Goal: Transaction & Acquisition: Download file/media

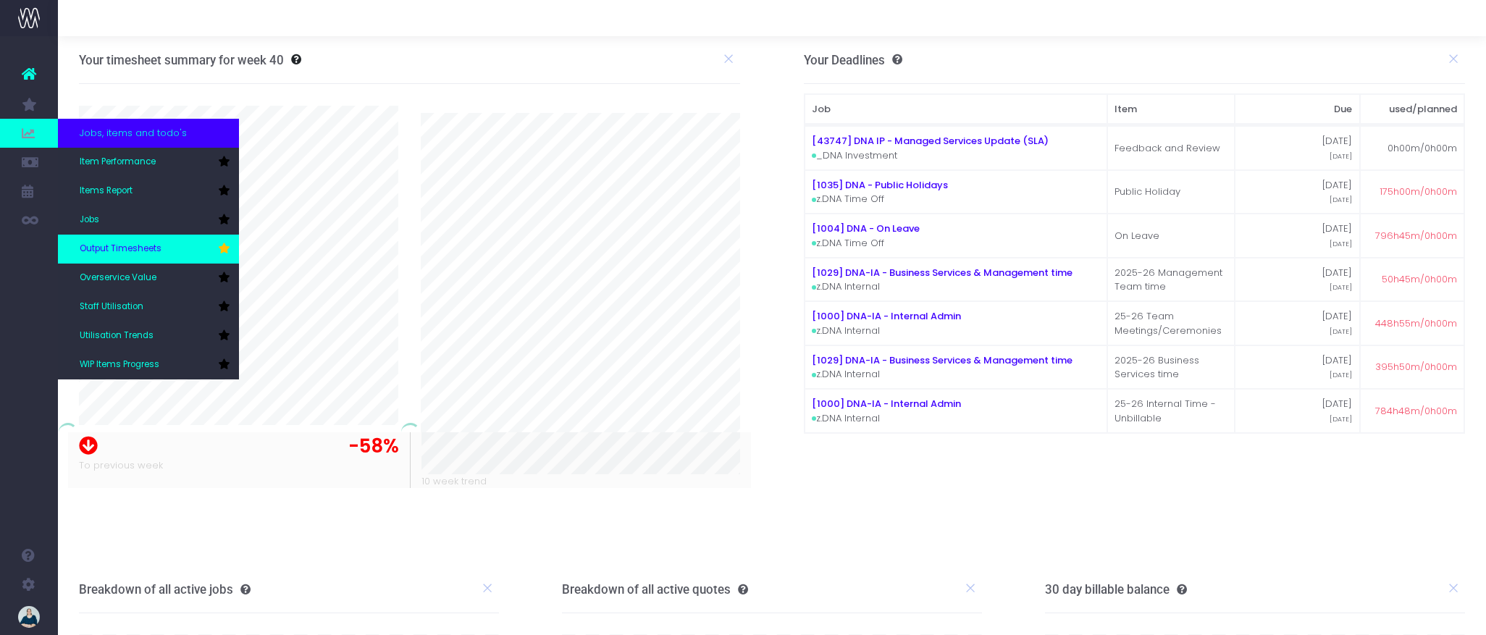
click at [141, 248] on span "Output Timesheets" at bounding box center [121, 249] width 82 height 13
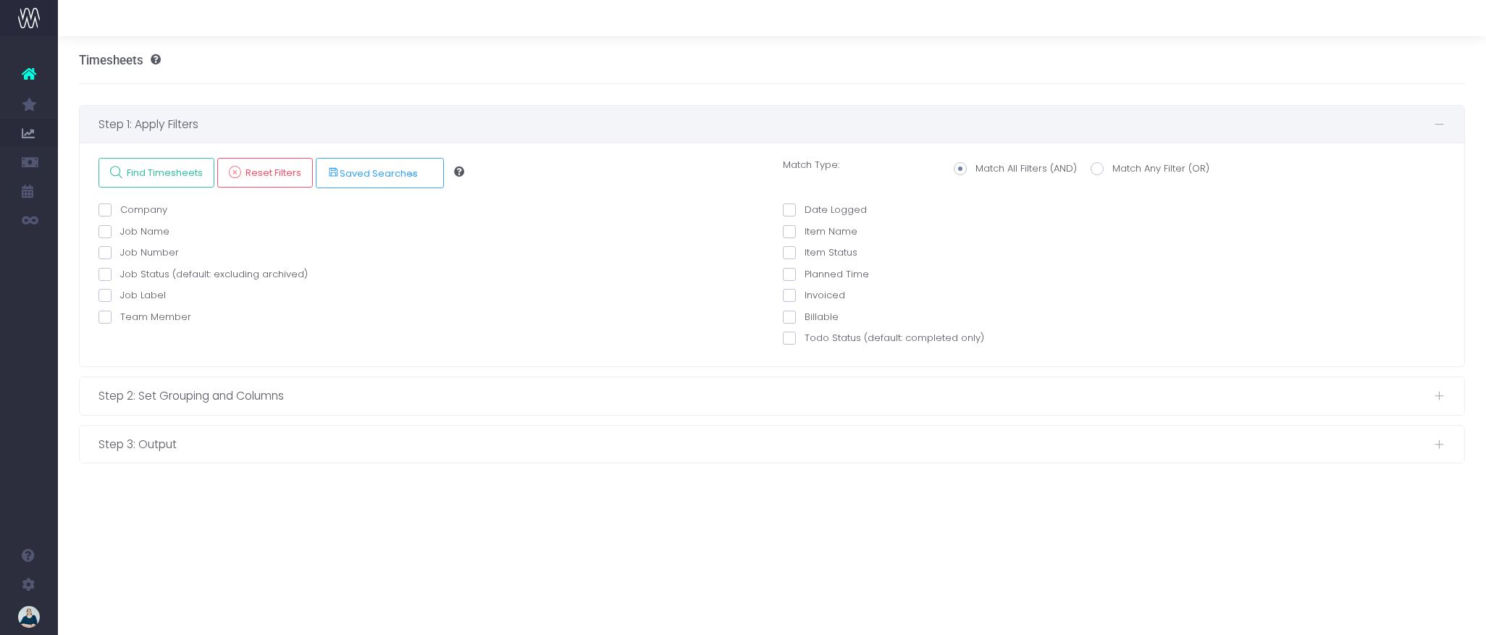
click at [107, 319] on span at bounding box center [105, 317] width 13 height 13
click at [120, 319] on input "Team Member" at bounding box center [124, 314] width 9 height 9
checkbox input "true"
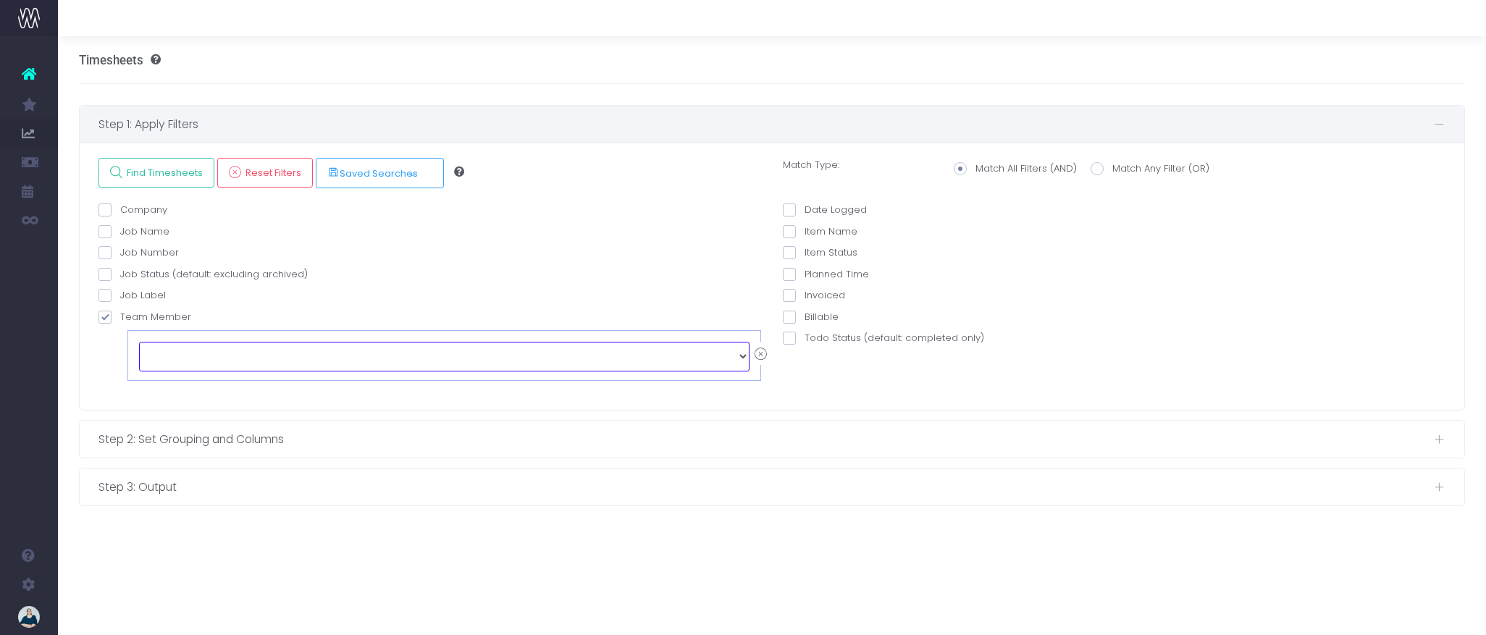
click at [218, 357] on select "echo " "; [PERSON_NAME] [PERSON_NAME] [PERSON_NAME] [PERSON_NAME] [PERSON_NAME]…" at bounding box center [444, 356] width 611 height 29
select select "129126"
click at [792, 208] on span at bounding box center [789, 210] width 13 height 13
click at [805, 208] on input "Date Logged" at bounding box center [809, 207] width 9 height 9
checkbox input "true"
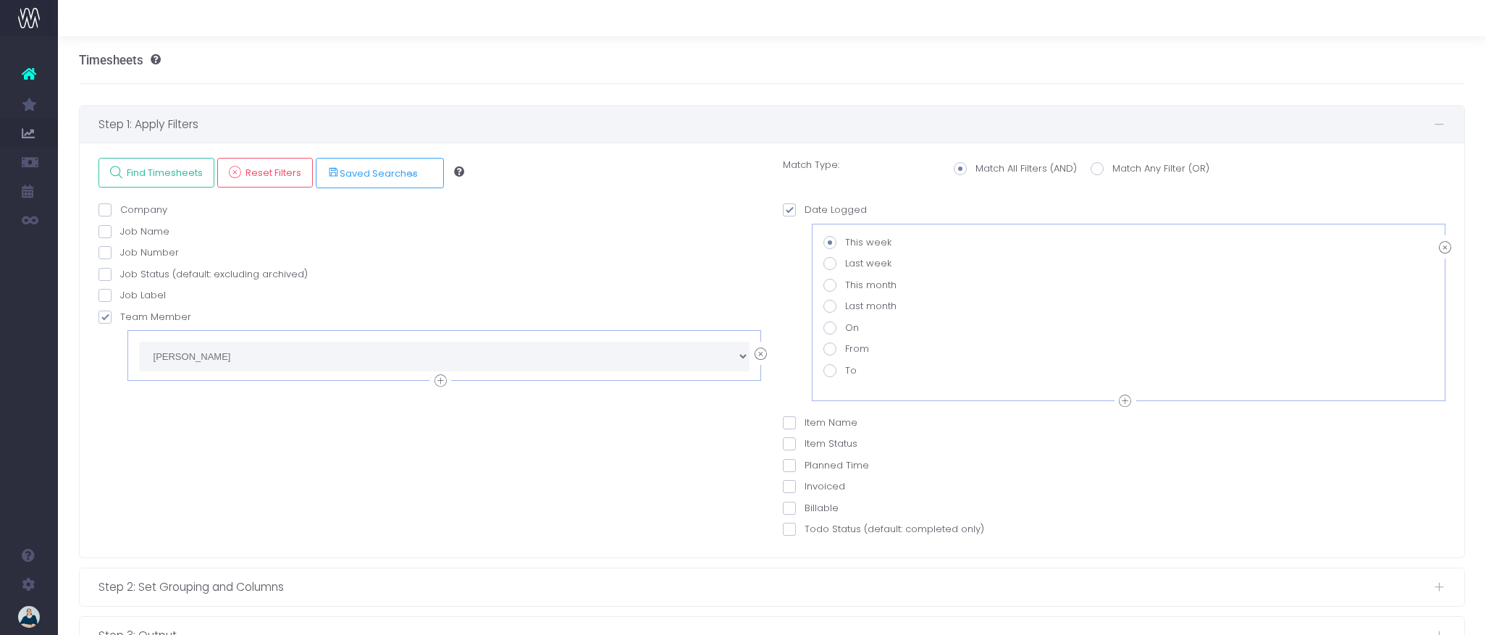
click at [829, 352] on span at bounding box center [830, 349] width 13 height 13
click at [845, 351] on input "From" at bounding box center [849, 346] width 9 height 9
radio input "true"
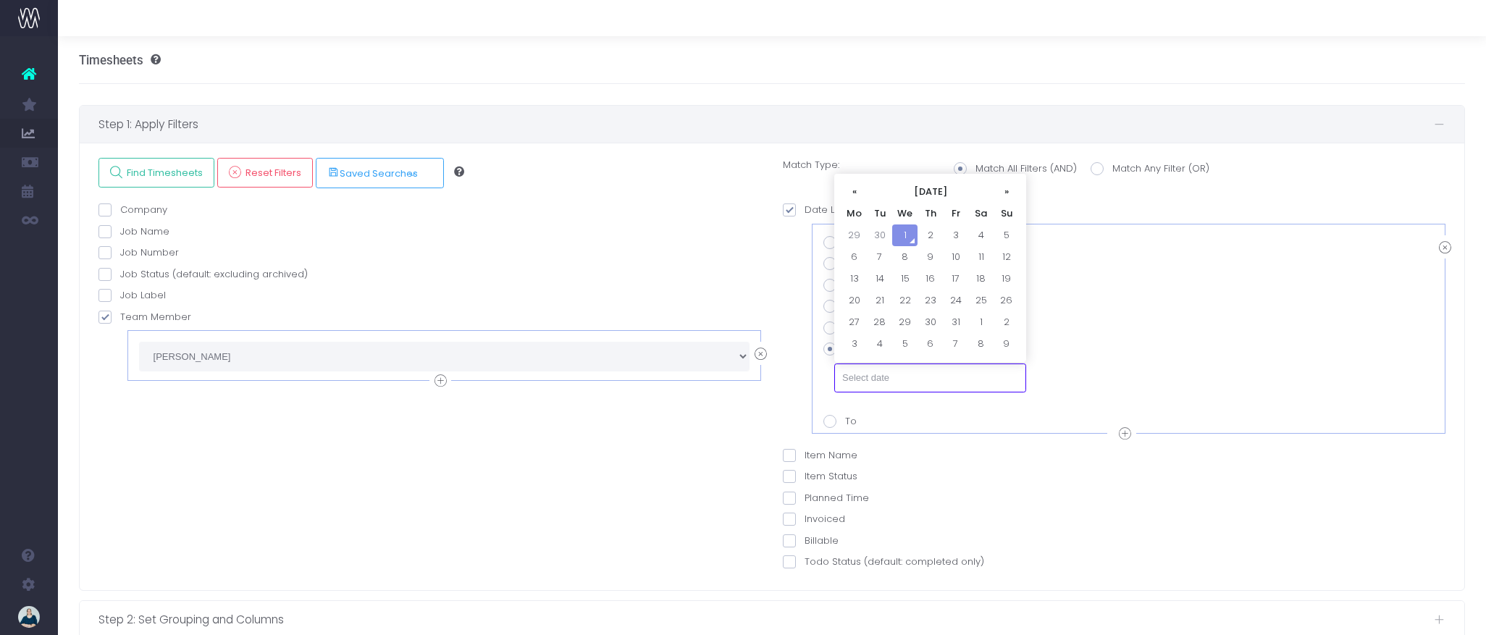
click at [873, 380] on input "text" at bounding box center [930, 378] width 192 height 29
click at [863, 191] on th "«" at bounding box center [854, 192] width 25 height 22
click at [861, 253] on td "1" at bounding box center [854, 257] width 25 height 22
type input "[DATE]"
click at [1123, 431] on icon at bounding box center [1125, 434] width 12 height 18
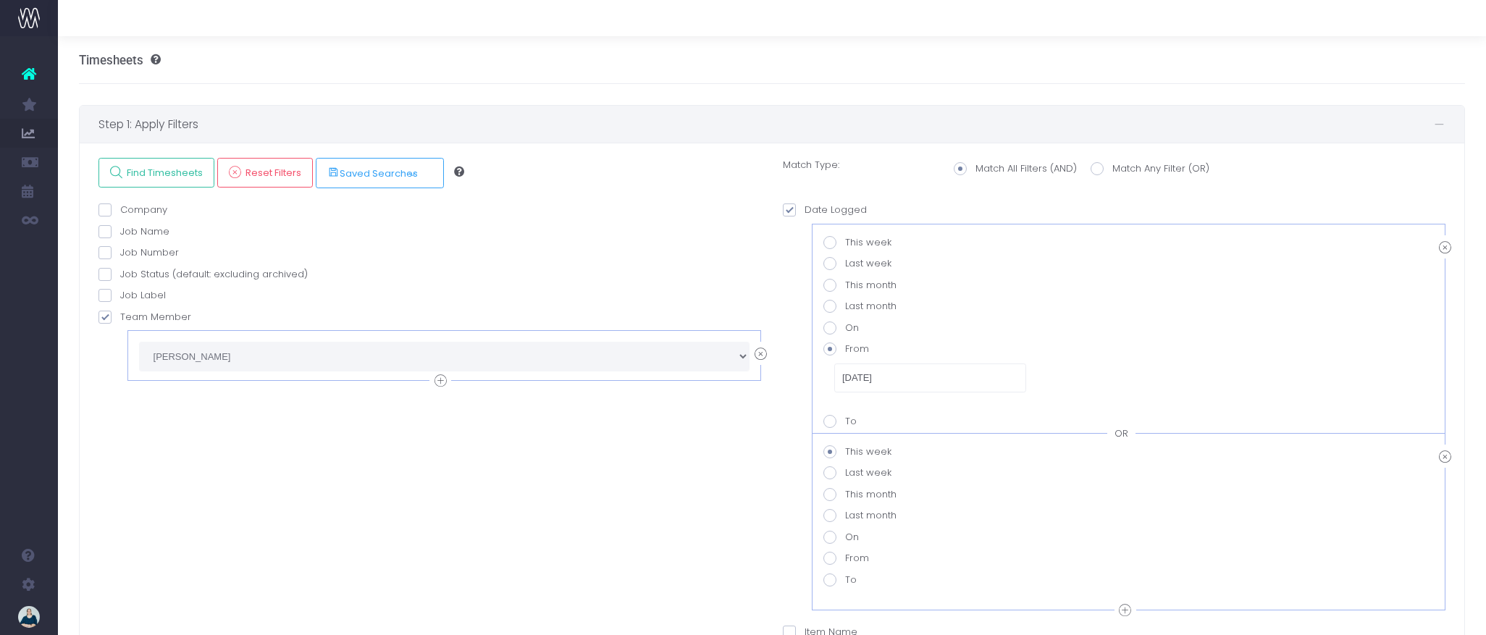
click at [1124, 432] on div "OR" at bounding box center [1122, 434] width 28 height 14
click at [831, 582] on span at bounding box center [830, 580] width 13 height 13
click at [845, 582] on value-datepicker-item-2-6 "To" at bounding box center [849, 577] width 9 height 9
radio value-datepicker-item-2-6 "true"
click at [896, 603] on input "text" at bounding box center [930, 608] width 192 height 29
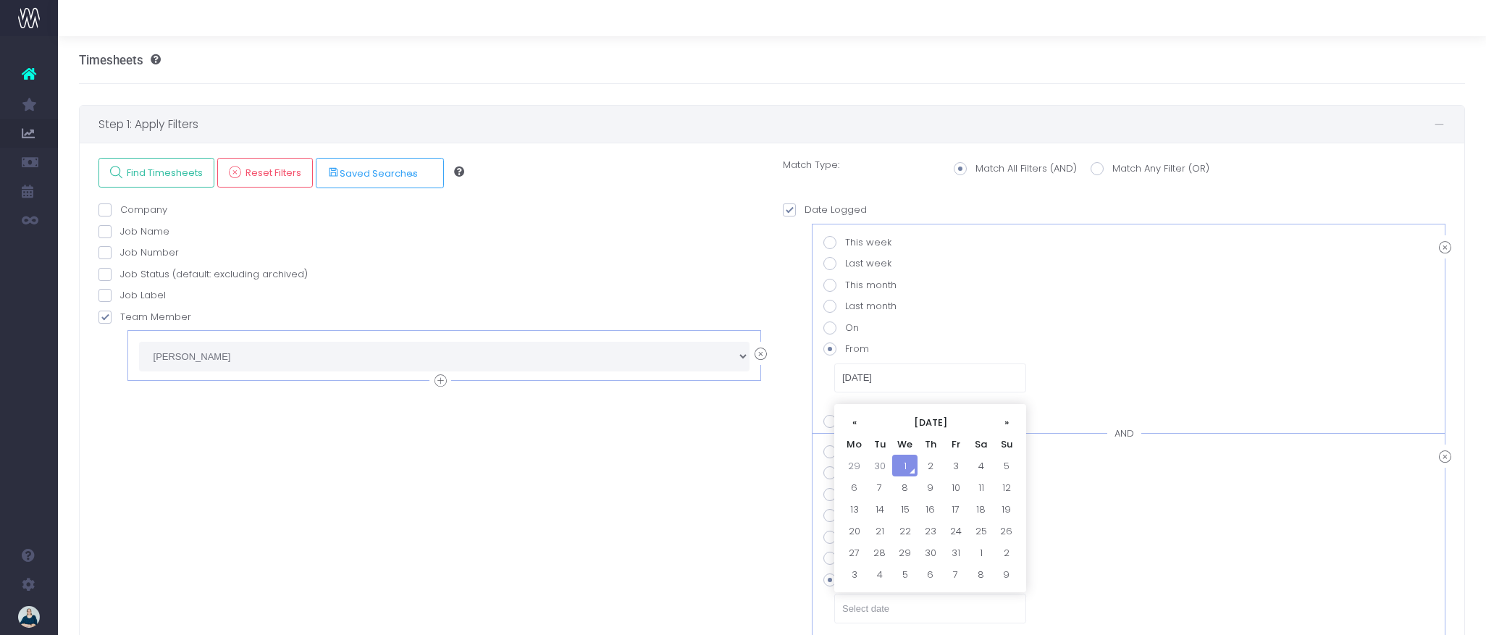
click at [880, 469] on td "30" at bounding box center [879, 466] width 25 height 22
type input "[DATE]"
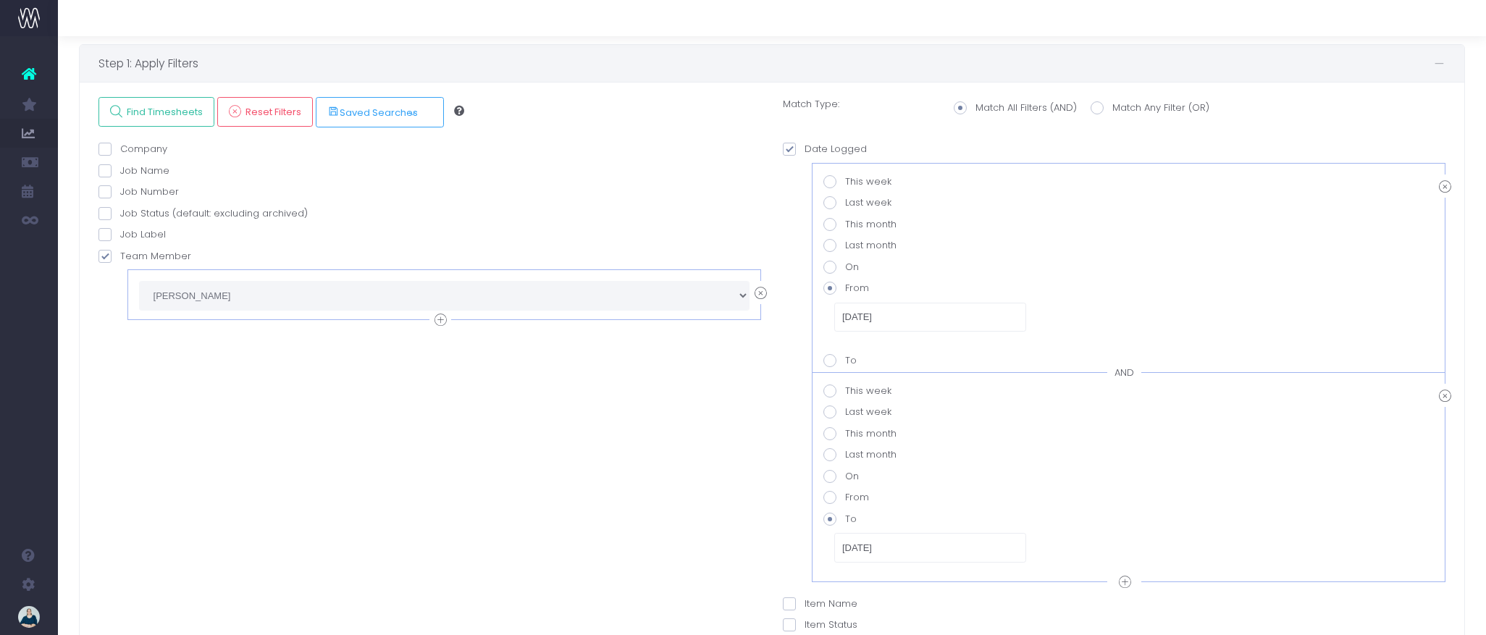
scroll to position [29, 0]
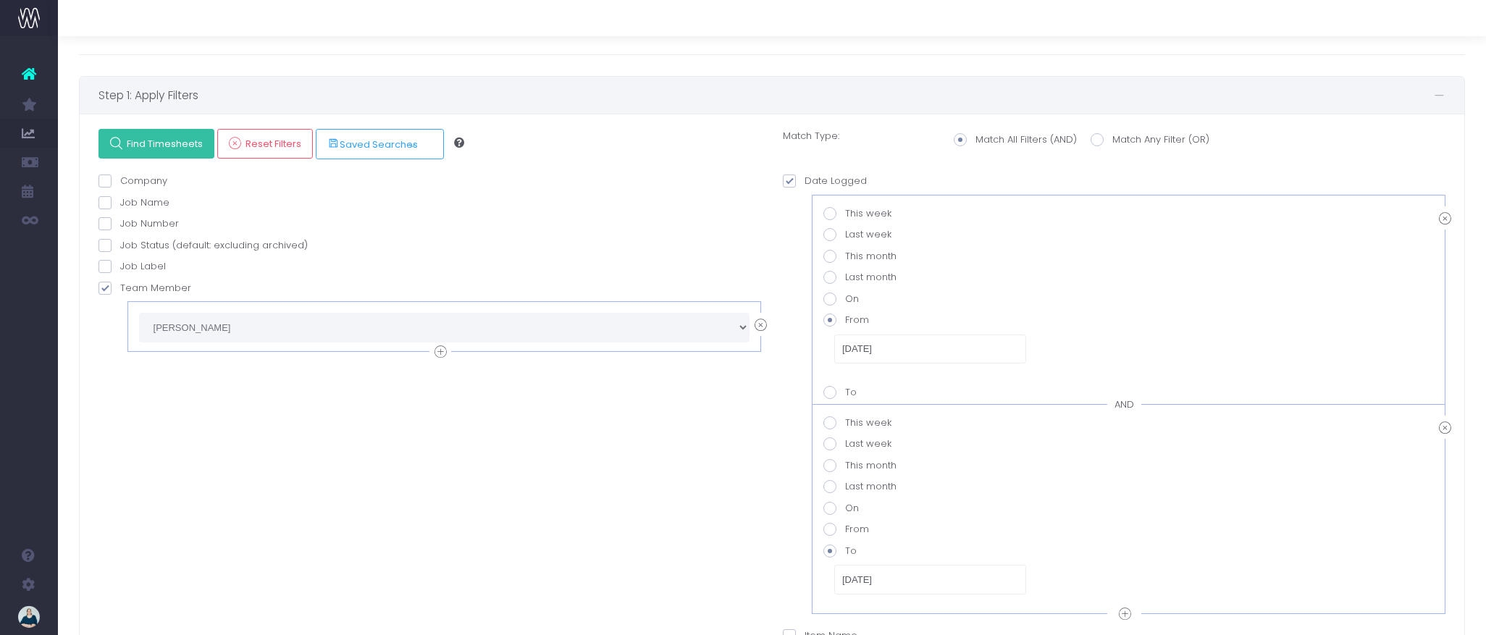
click at [170, 147] on span "Find Timesheets" at bounding box center [162, 144] width 81 height 12
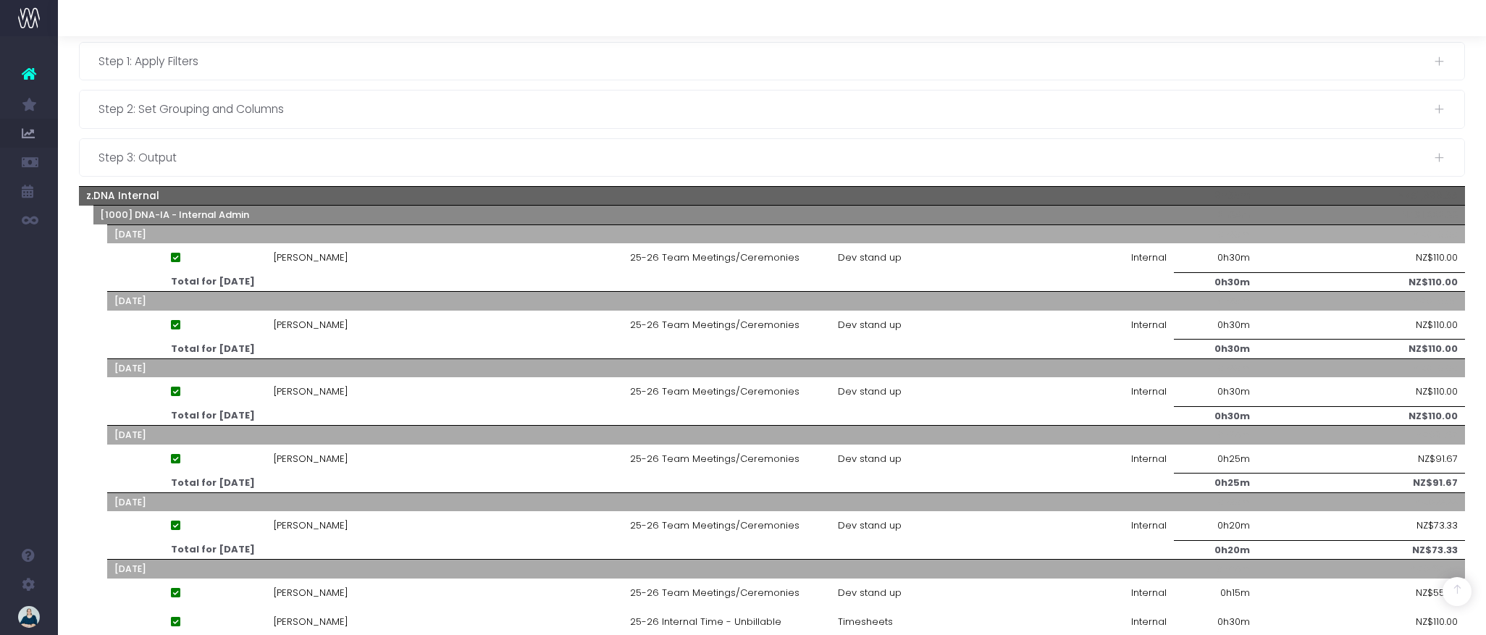
scroll to position [0, 0]
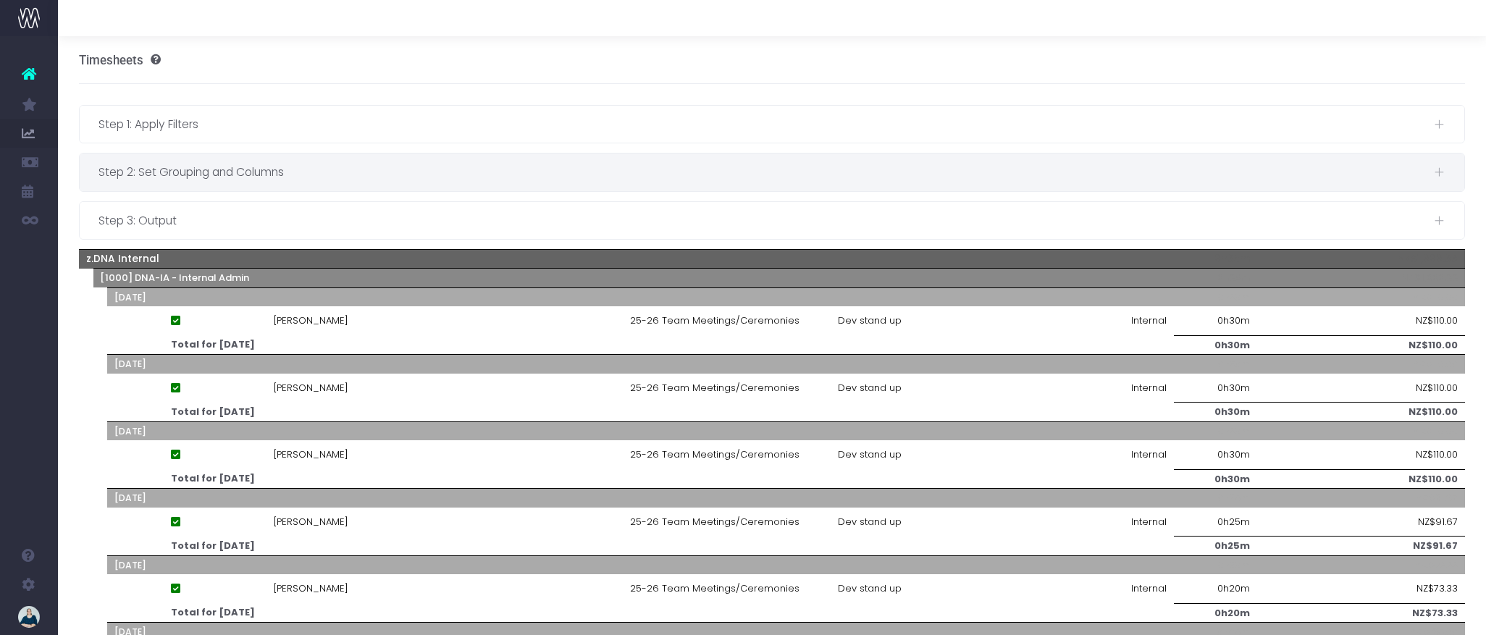
click at [358, 164] on span "Step 2: Set Grouping and Columns" at bounding box center [767, 172] width 1336 height 18
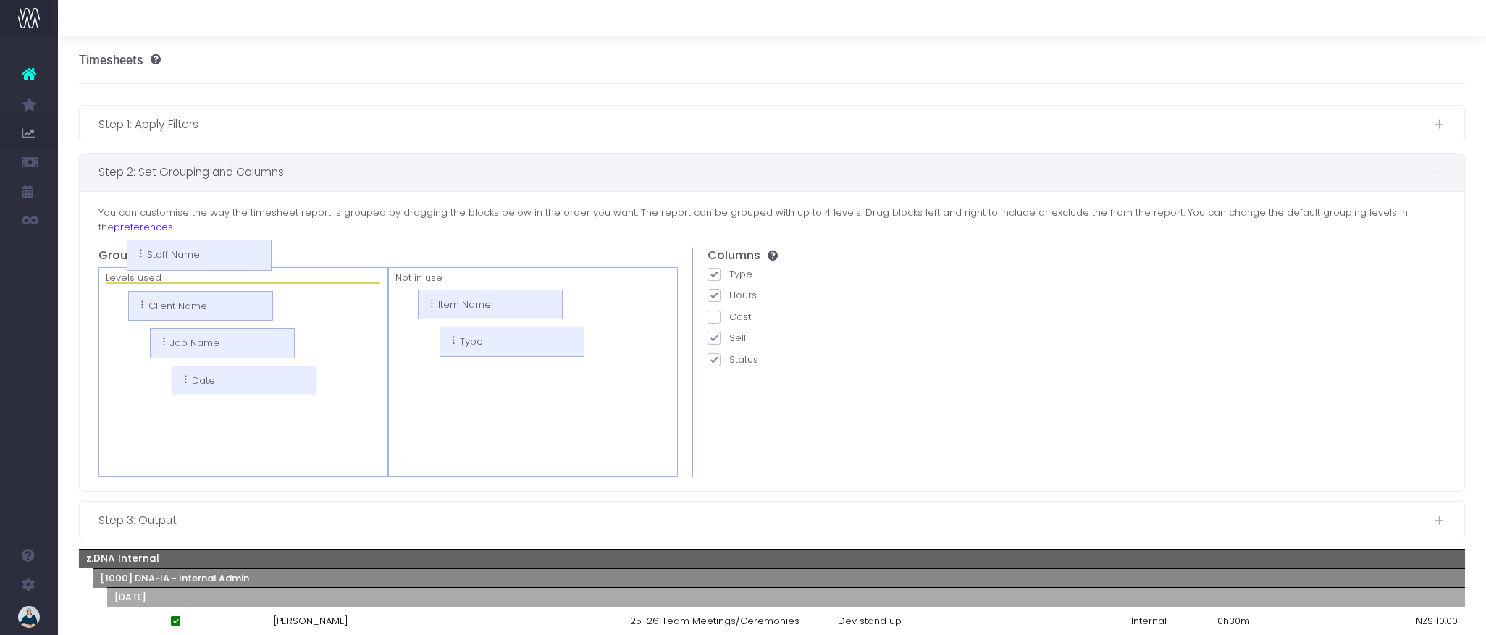
drag, startPoint x: 435, startPoint y: 285, endPoint x: 163, endPoint y: 251, distance: 274.6
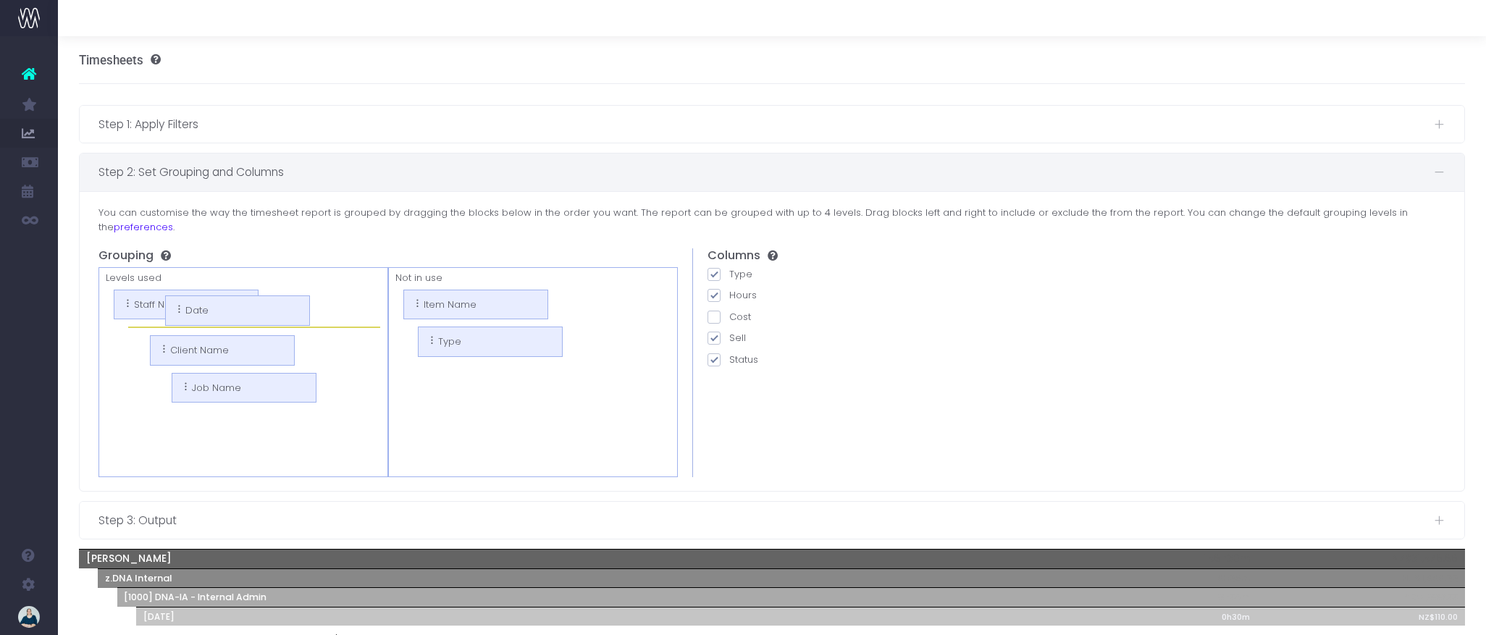
drag, startPoint x: 201, startPoint y: 408, endPoint x: 173, endPoint y: 314, distance: 98.3
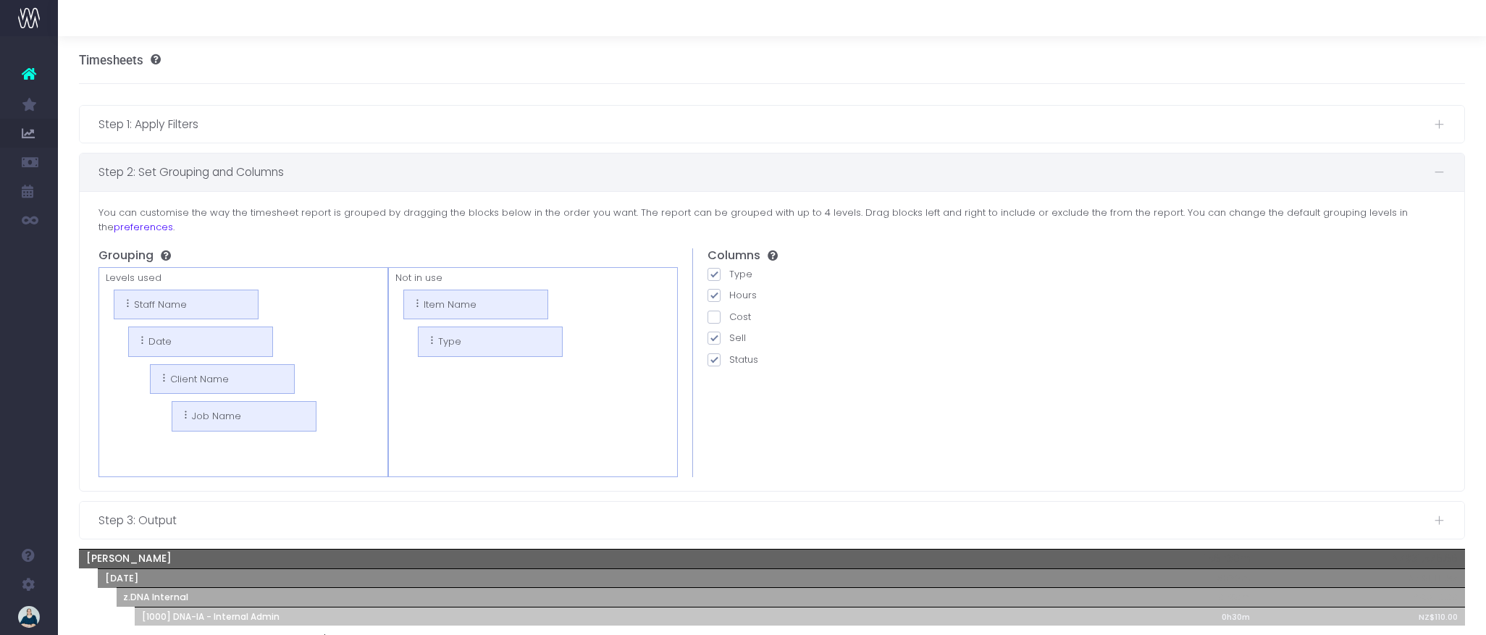
drag, startPoint x: 713, startPoint y: 326, endPoint x: 711, endPoint y: 336, distance: 10.4
click at [713, 332] on span at bounding box center [714, 338] width 13 height 13
click at [729, 331] on input "Sell" at bounding box center [733, 335] width 9 height 9
checkbox input "false"
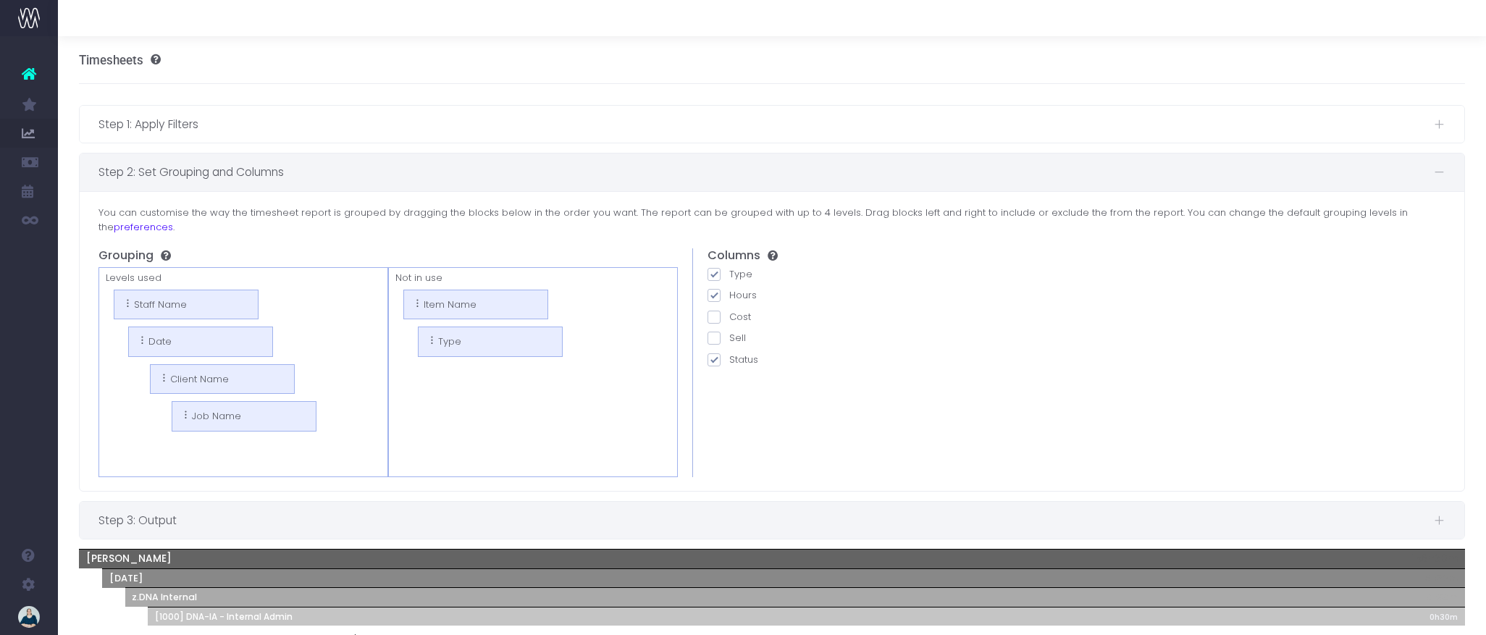
click at [347, 511] on span "Step 3: Output" at bounding box center [767, 520] width 1336 height 18
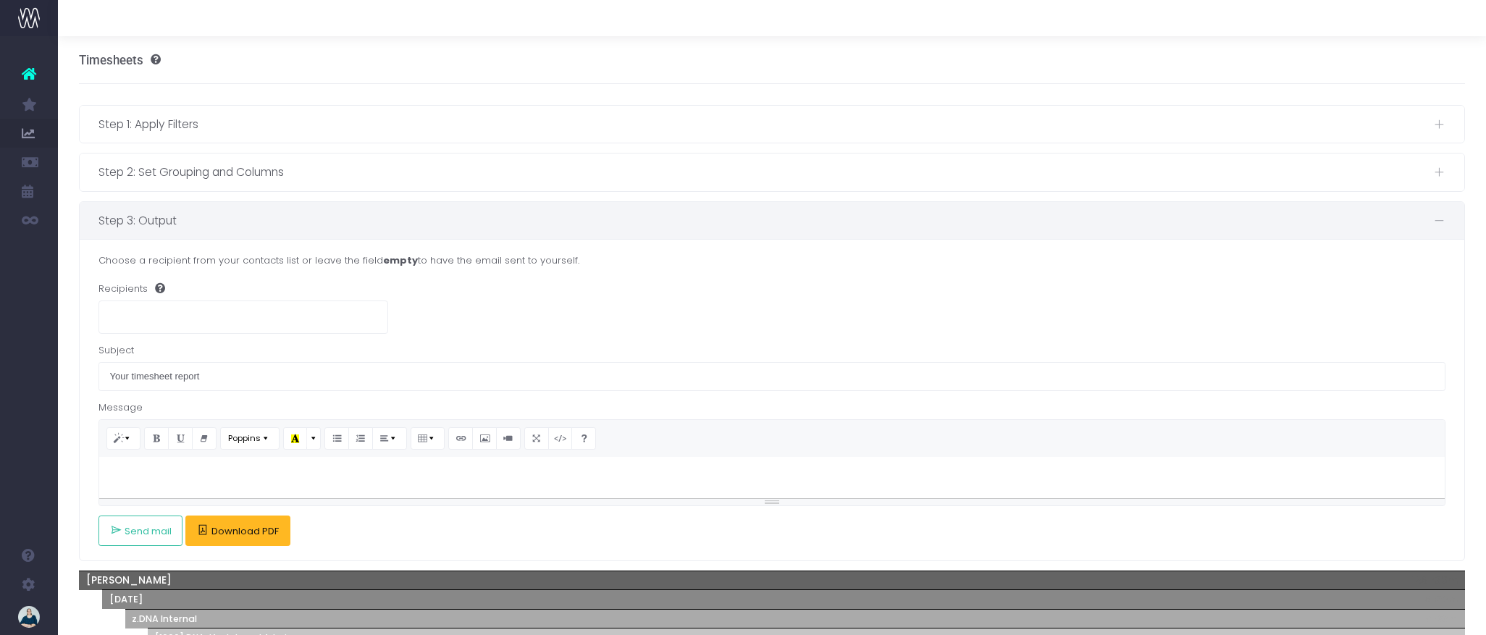
click at [244, 529] on span "Download PDF" at bounding box center [245, 532] width 67 height 12
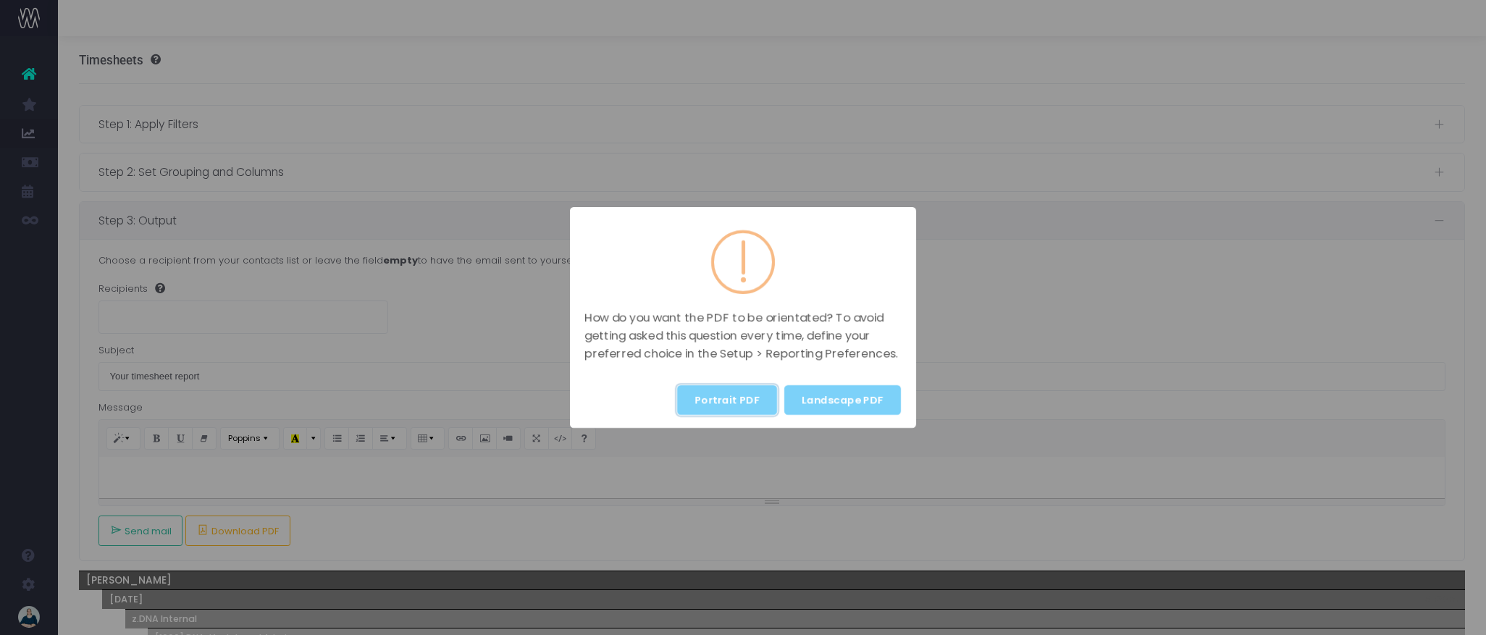
click at [729, 406] on button "Portrait PDF" at bounding box center [727, 400] width 100 height 30
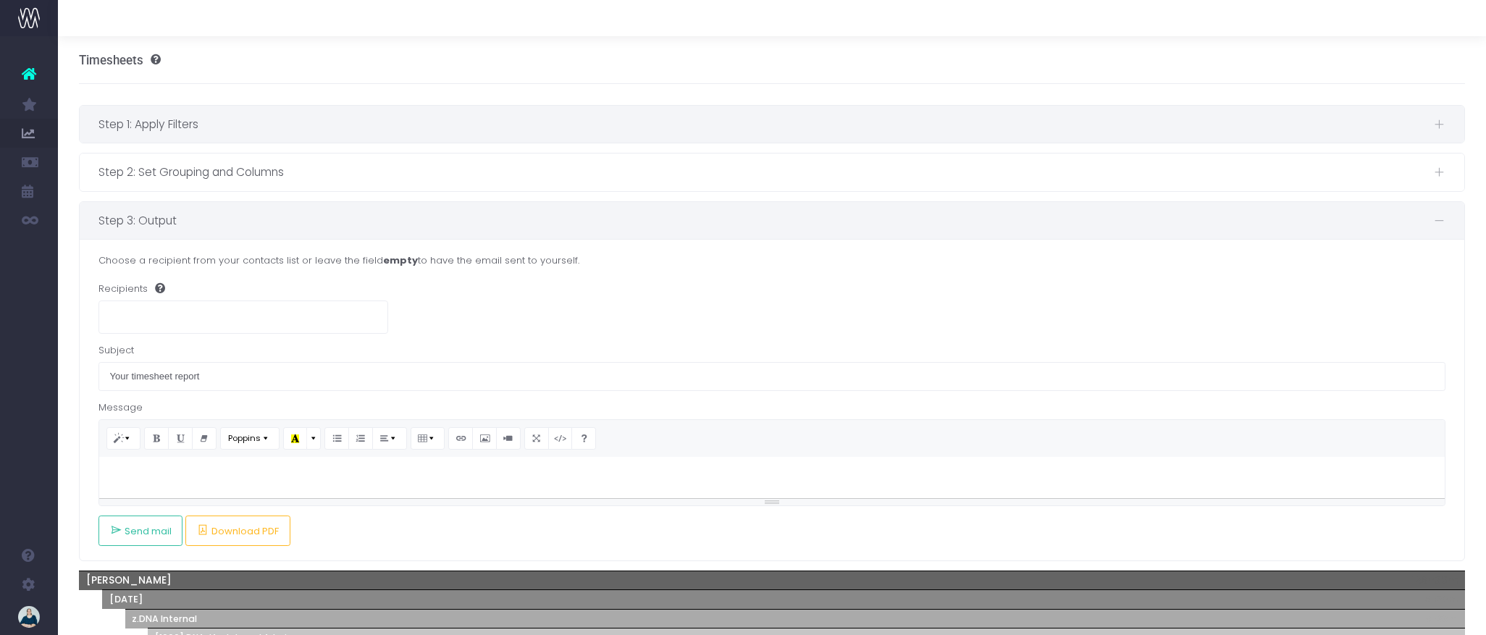
click at [261, 140] on div "Step 1: Apply Filters" at bounding box center [773, 124] width 1386 height 37
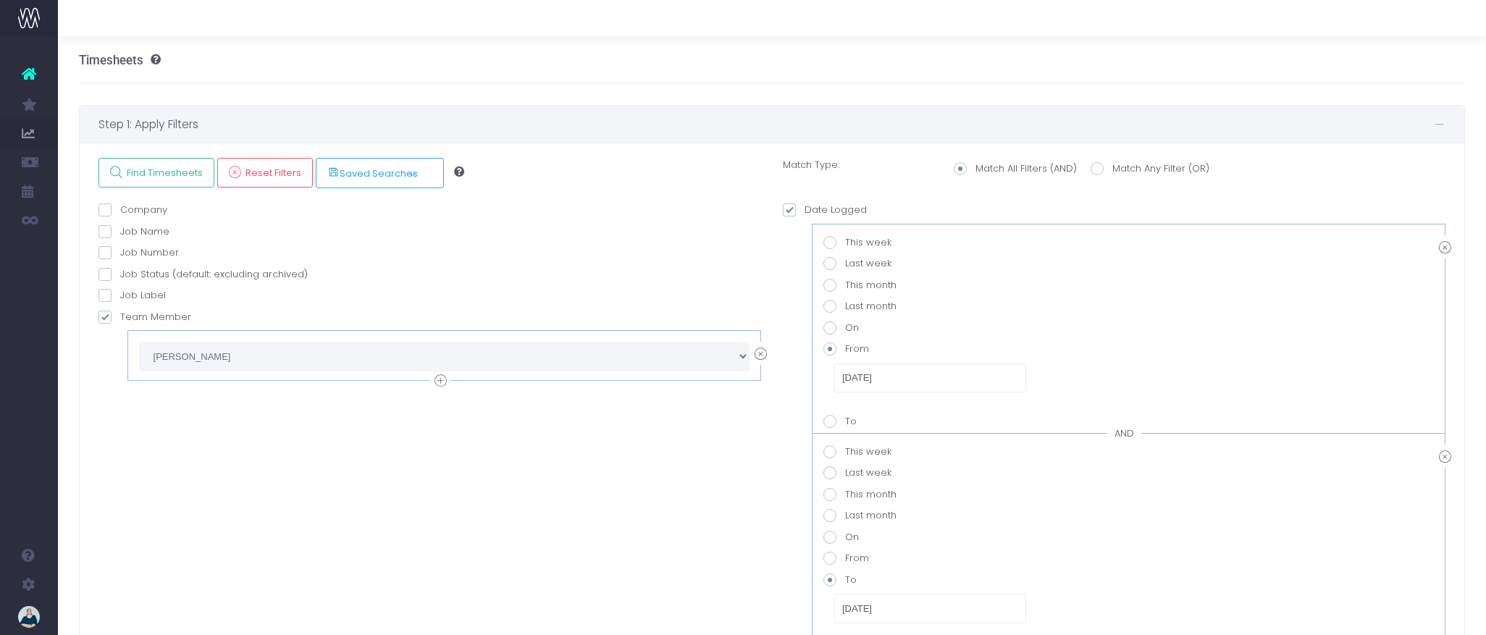
drag, startPoint x: 763, startPoint y: 353, endPoint x: 589, endPoint y: 348, distance: 174.6
click at [761, 353] on icon at bounding box center [761, 355] width 12 height 18
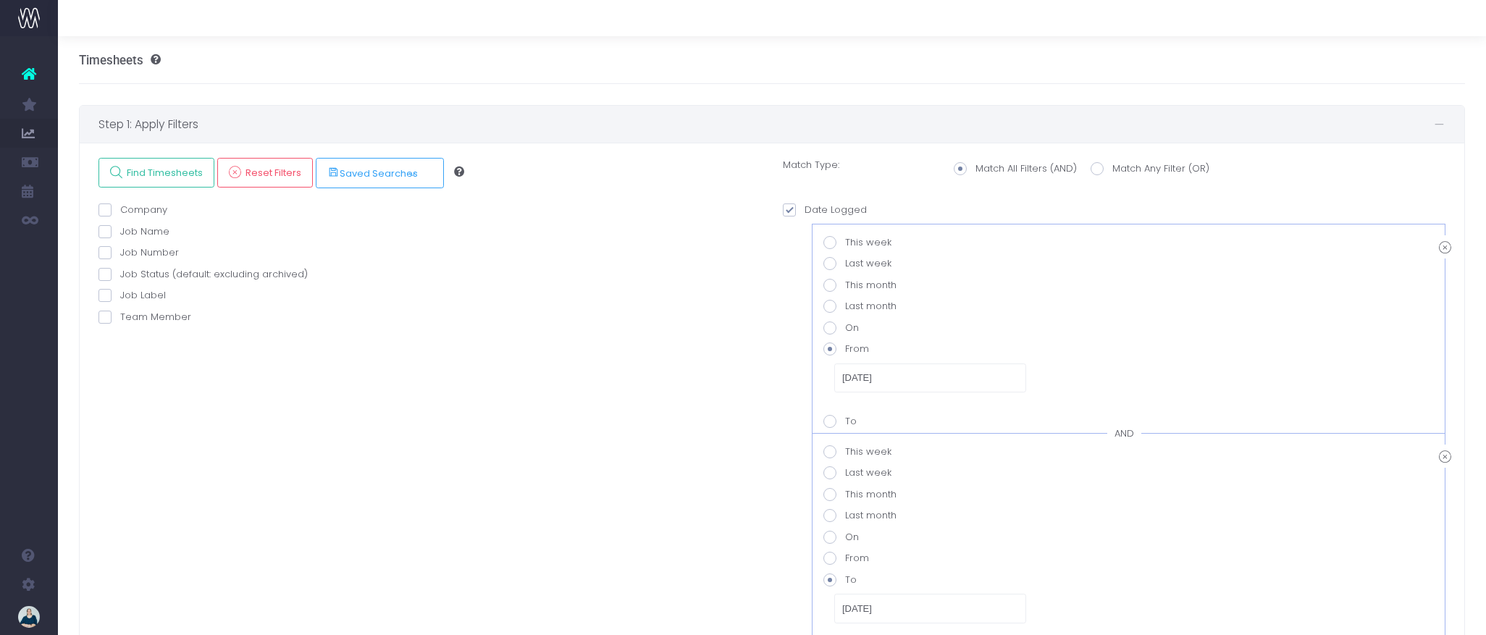
click at [113, 320] on label "Team Member" at bounding box center [145, 317] width 93 height 14
click at [120, 319] on input "Team Member" at bounding box center [124, 314] width 9 height 9
checkbox input "true"
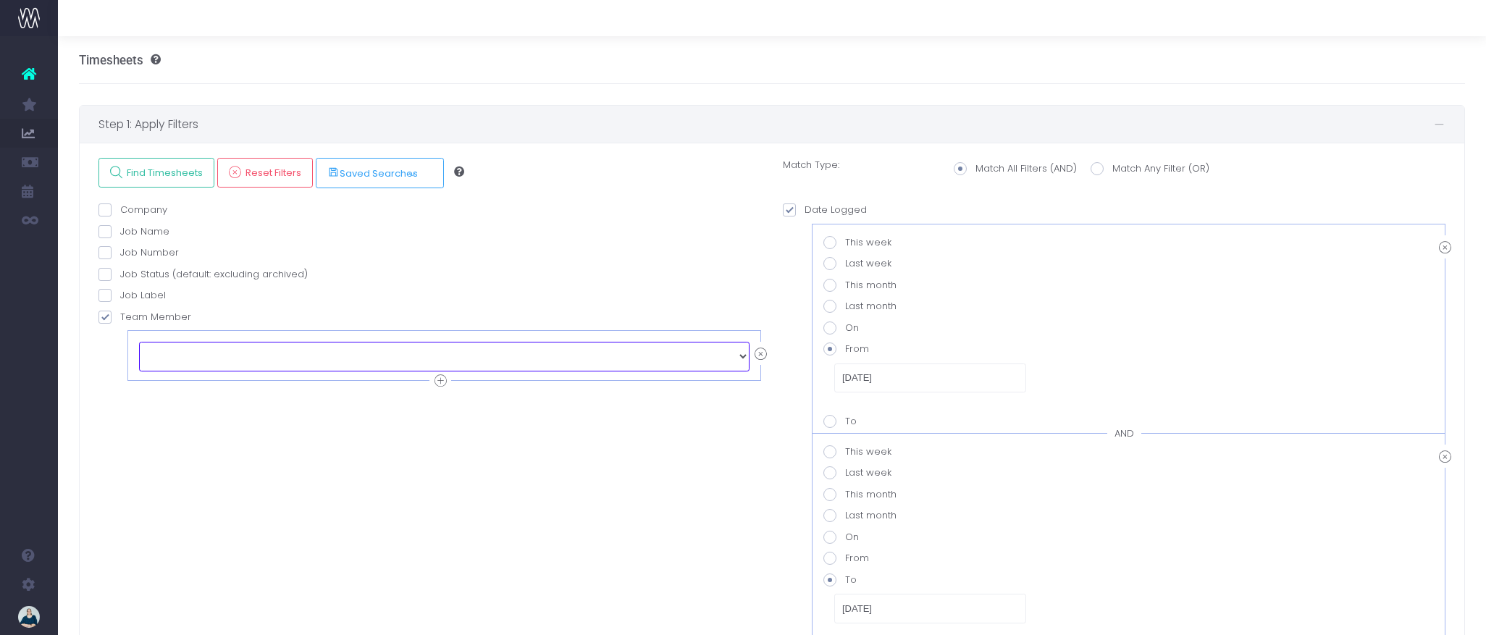
click at [196, 349] on select "echo " "; [PERSON_NAME] [PERSON_NAME] [PERSON_NAME] [PERSON_NAME] [PERSON_NAME]…" at bounding box center [444, 356] width 611 height 29
select select "129147"
click at [173, 176] on span "Find Timesheets" at bounding box center [162, 173] width 81 height 12
